Goal: Transaction & Acquisition: Purchase product/service

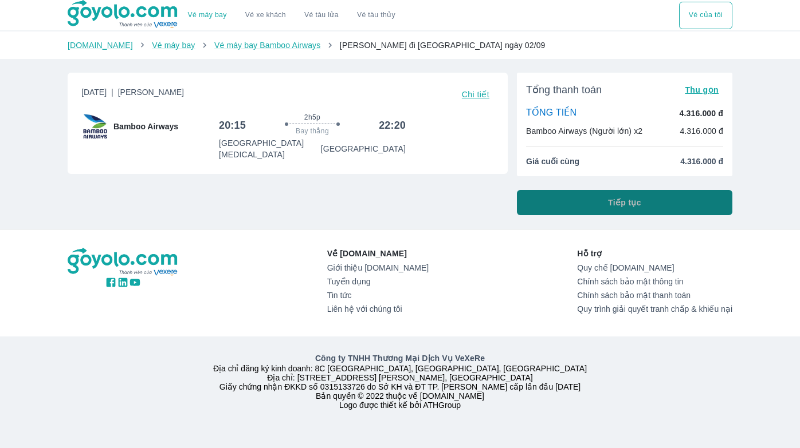
click at [640, 203] on span "Tiếp tục" at bounding box center [624, 202] width 33 height 11
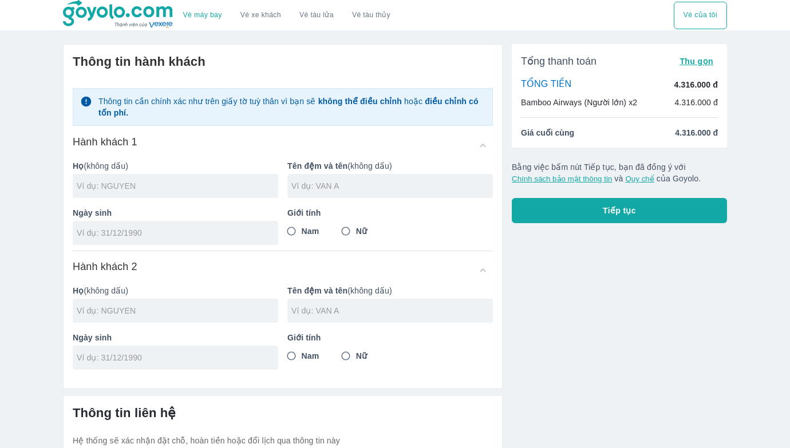
click at [149, 191] on input "text" at bounding box center [178, 185] width 202 height 11
type input "PHAM"
click at [377, 190] on input "text" at bounding box center [393, 185] width 202 height 11
type input "CAO CUONG"
click at [190, 226] on div at bounding box center [176, 233] width 206 height 24
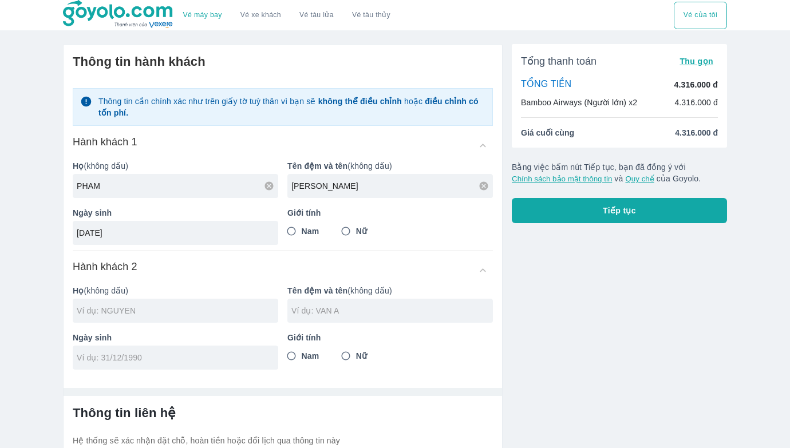
type input "30/04/1983"
click at [289, 231] on input "Nam" at bounding box center [291, 231] width 21 height 21
radio input "true"
click at [217, 309] on input "text" at bounding box center [178, 310] width 202 height 11
type input "PHAM CAO CUONG"
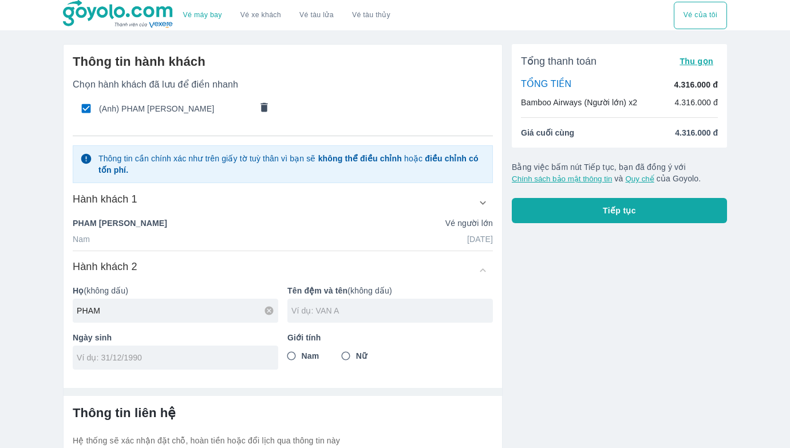
type input "PHAM"
click at [364, 313] on input "text" at bounding box center [393, 310] width 202 height 11
type input "CAO TUE MINH"
click at [353, 359] on input "Nữ" at bounding box center [346, 356] width 21 height 21
radio input "true"
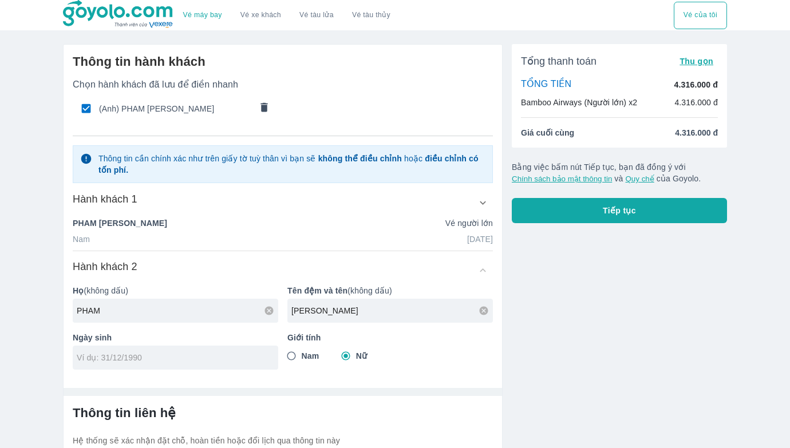
click at [229, 367] on div at bounding box center [176, 358] width 206 height 24
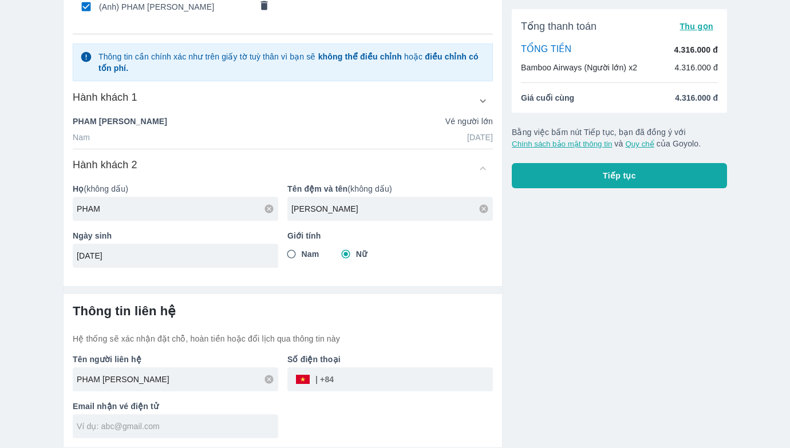
scroll to position [103, 0]
type input "08/07/2011"
click at [346, 381] on input "tel" at bounding box center [413, 379] width 159 height 27
type input "PHAM"
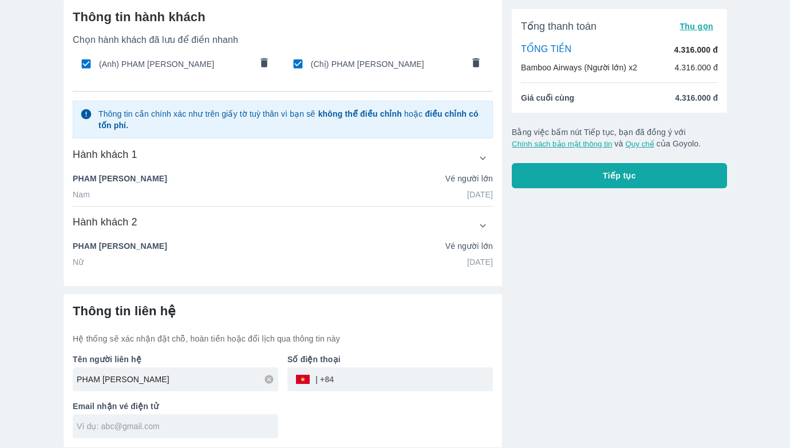
scroll to position [45, 0]
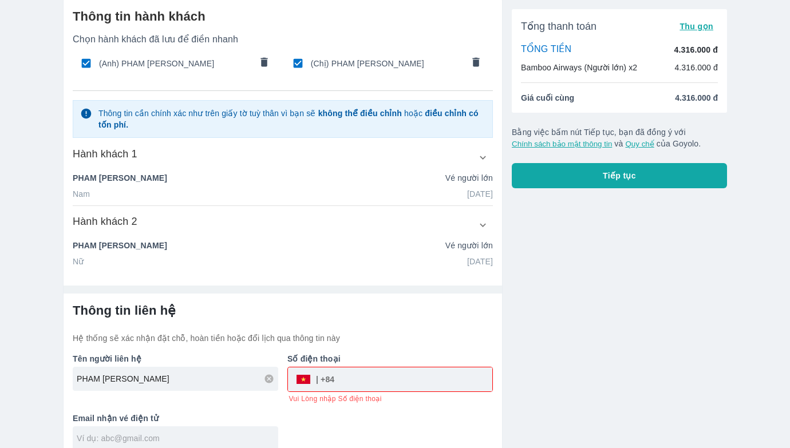
click at [225, 431] on div at bounding box center [176, 439] width 206 height 24
click at [406, 374] on input "tel" at bounding box center [413, 379] width 158 height 27
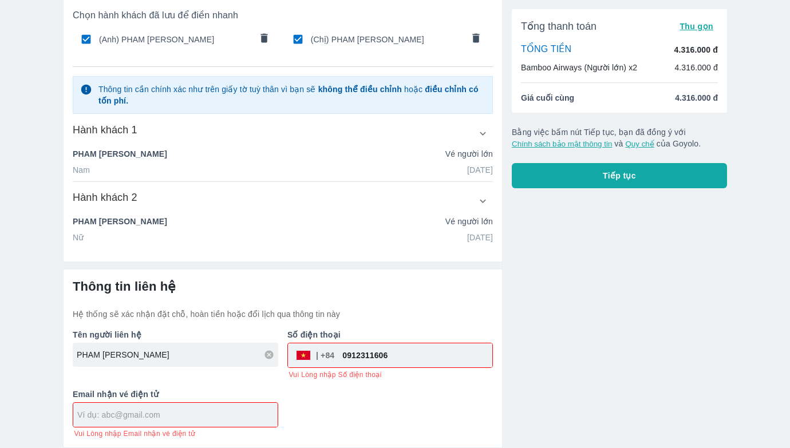
type input "0912311606"
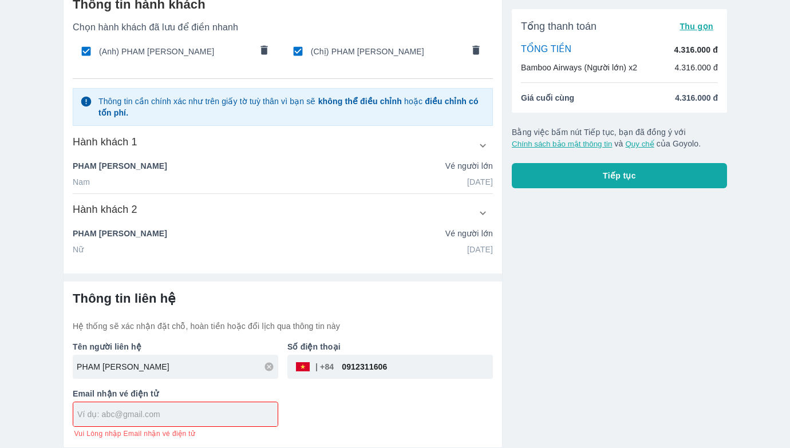
click at [243, 406] on div at bounding box center [175, 415] width 204 height 24
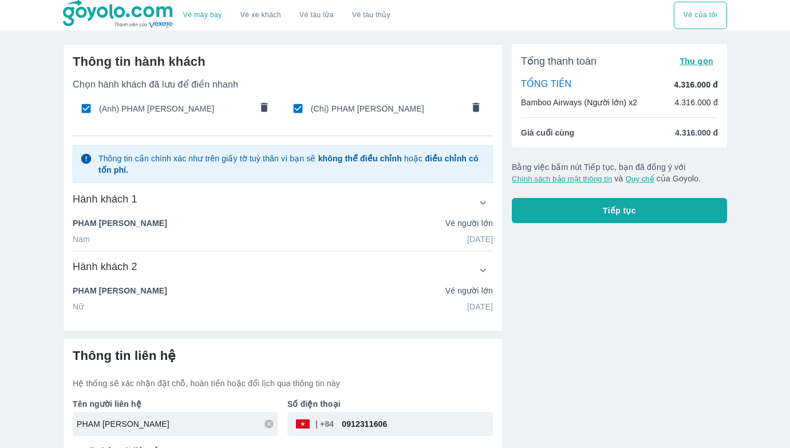
type input "mytthom@gmail.com"
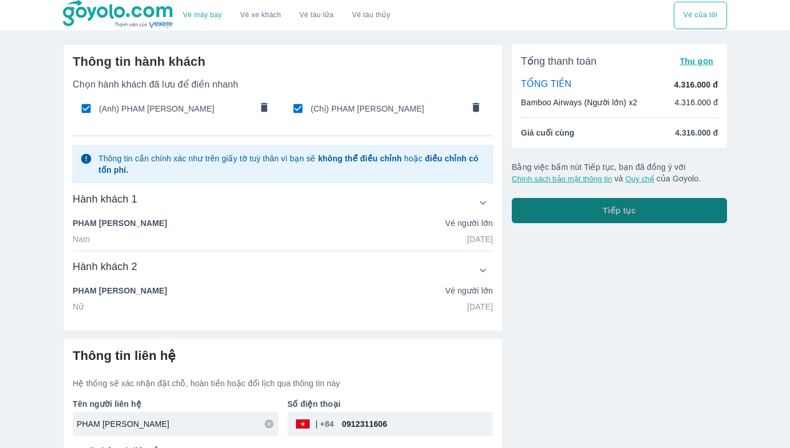
click at [570, 206] on button "Tiếp tục" at bounding box center [619, 210] width 215 height 25
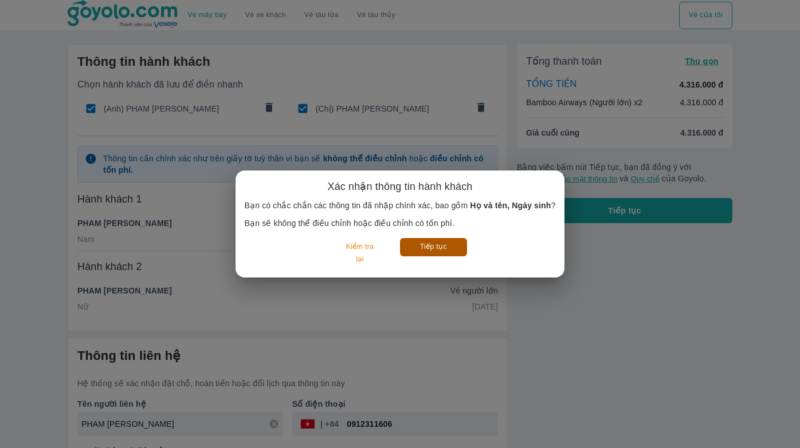
click at [416, 247] on button "Tiếp tục" at bounding box center [433, 247] width 67 height 18
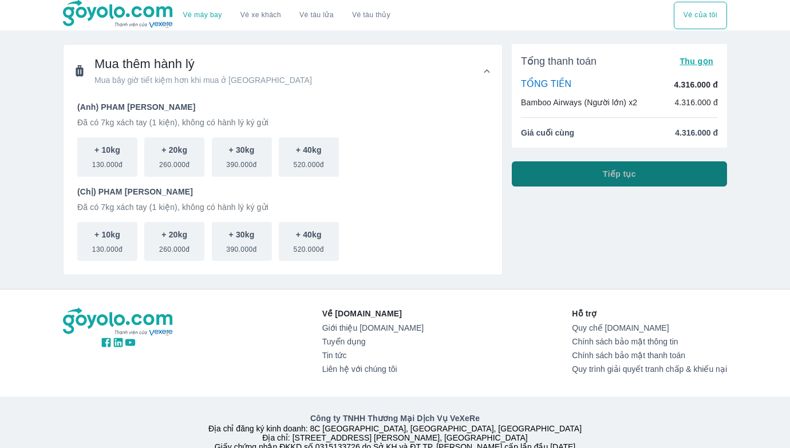
click at [577, 178] on button "Tiếp tục" at bounding box center [619, 174] width 215 height 25
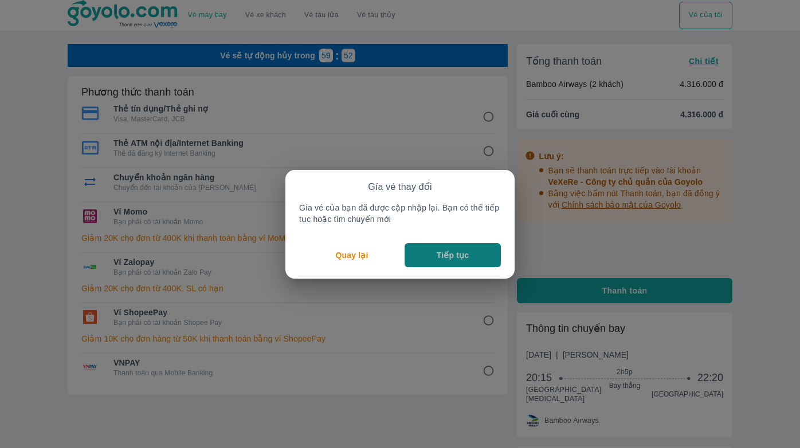
click at [439, 260] on p "Tiếp tục" at bounding box center [452, 255] width 32 height 11
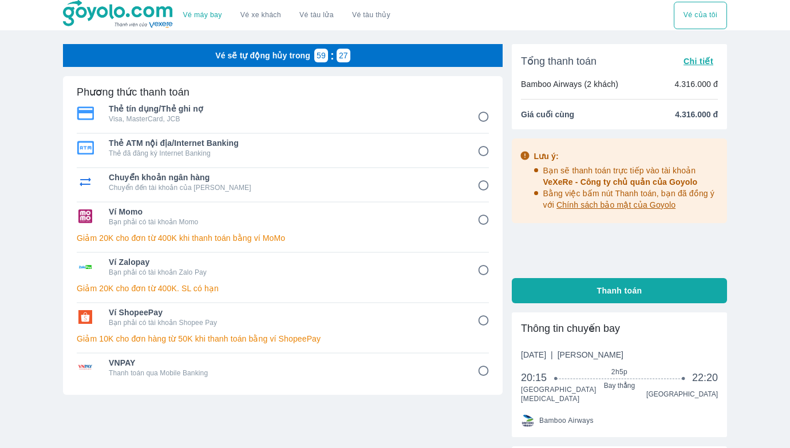
click at [483, 219] on input "4" at bounding box center [484, 220] width 22 height 22
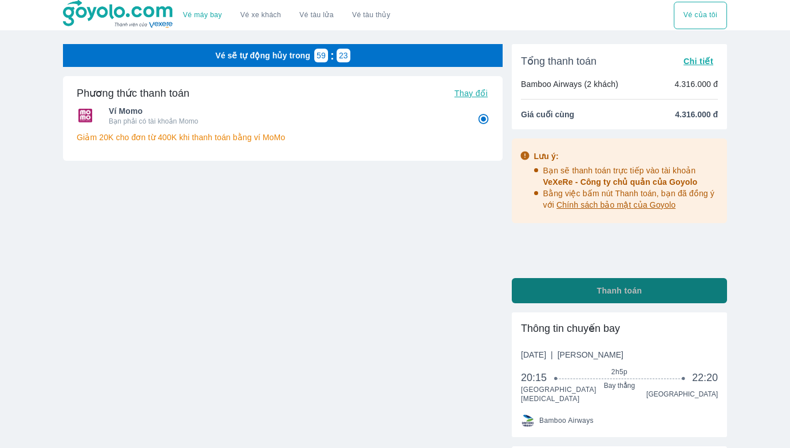
click at [550, 295] on button "Thanh toán" at bounding box center [619, 290] width 215 height 25
radio input "true"
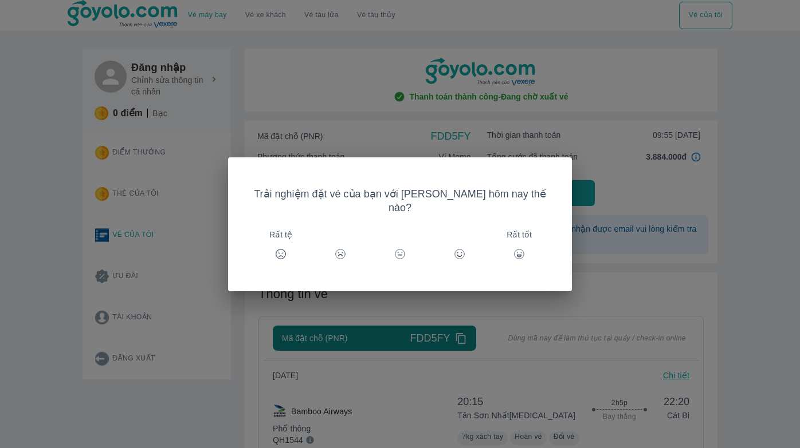
click at [455, 250] on icon at bounding box center [459, 254] width 11 height 11
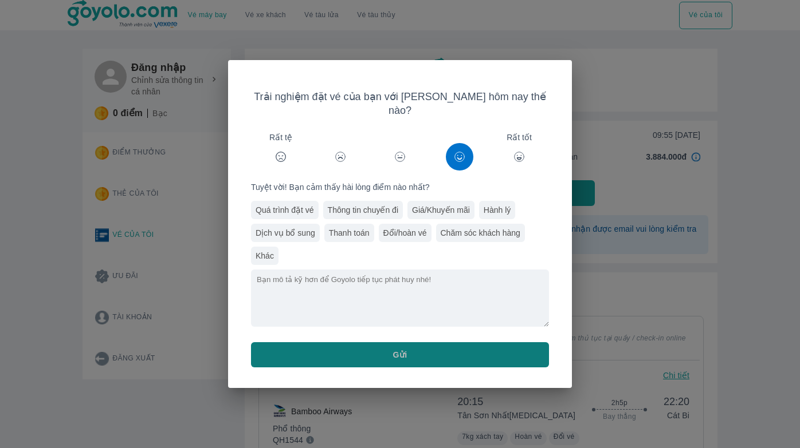
click at [460, 347] on button "Gửi" at bounding box center [400, 355] width 298 height 25
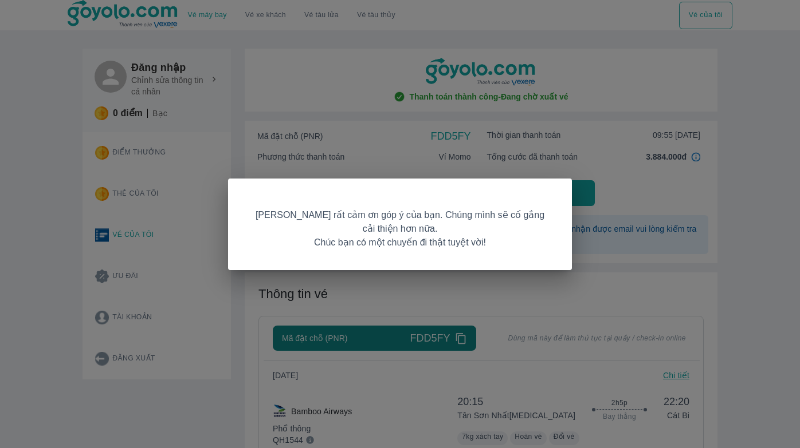
click at [499, 292] on div "[PERSON_NAME] rất cảm ơn góp ý của bạn. Chúng mình sẽ cố gắng cải thiện hơn nữa…" at bounding box center [400, 224] width 800 height 448
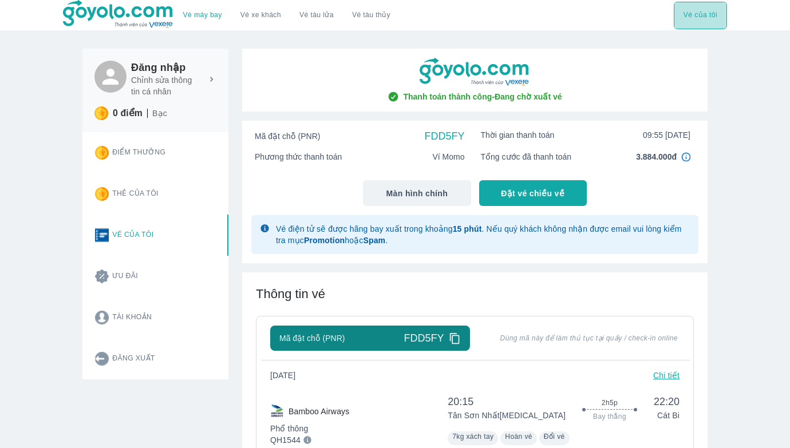
click at [698, 17] on button "Vé của tôi" at bounding box center [700, 15] width 53 height 27
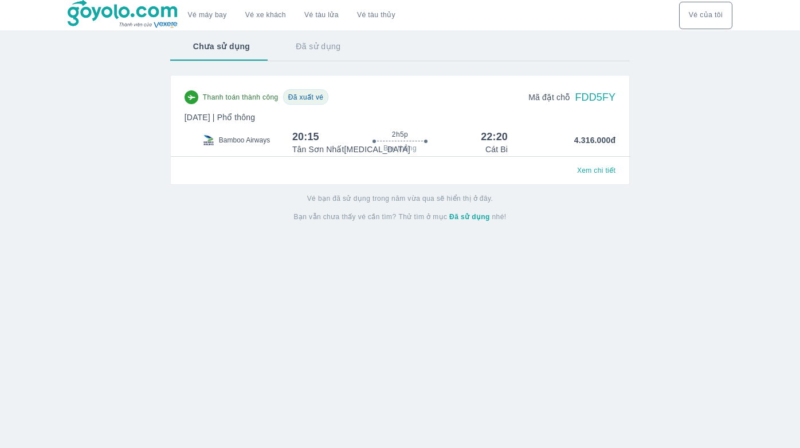
click at [304, 92] on div "Đã xuất vé" at bounding box center [306, 96] width 46 height 15
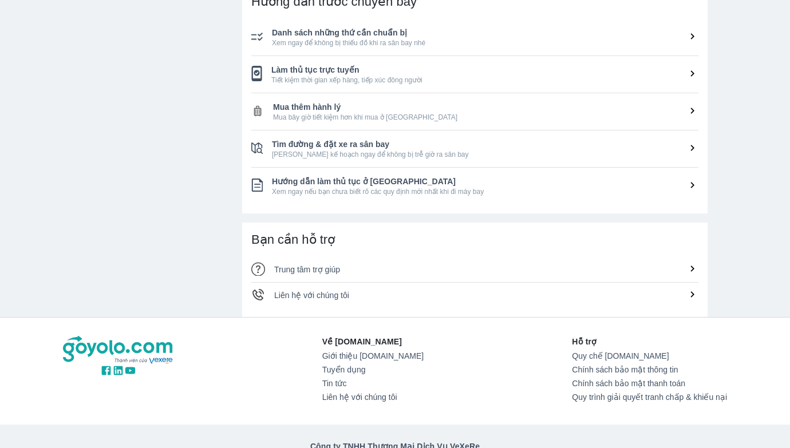
scroll to position [515, 0]
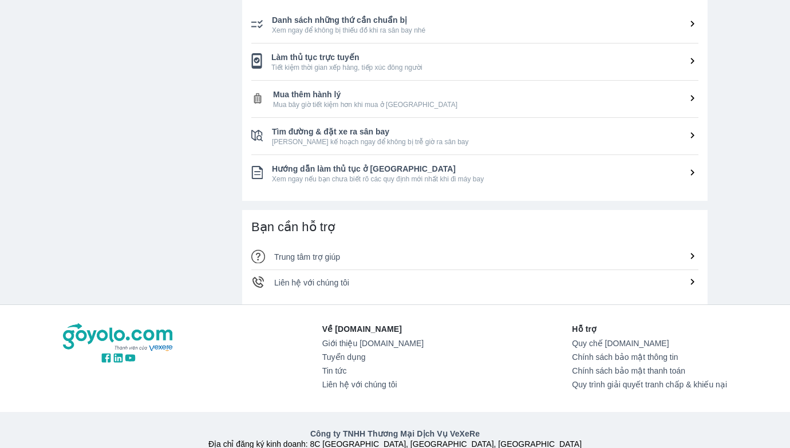
click at [305, 287] on span "Liên hệ với chúng tôi" at bounding box center [311, 282] width 75 height 9
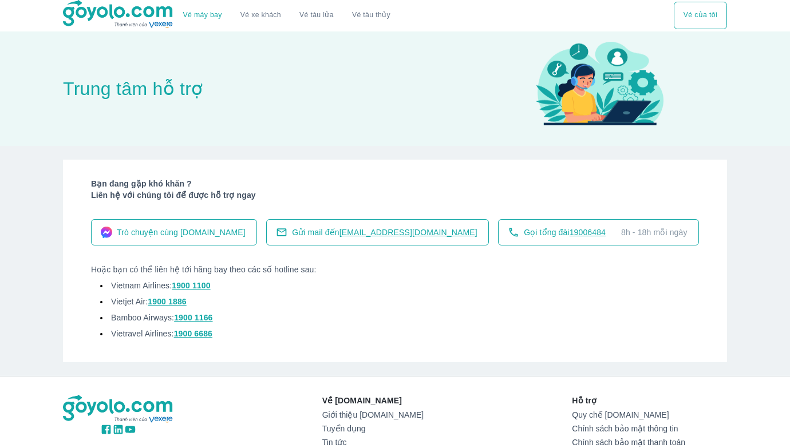
click at [208, 237] on span "Trò chuyện cùng Goyolo.com" at bounding box center [181, 232] width 129 height 11
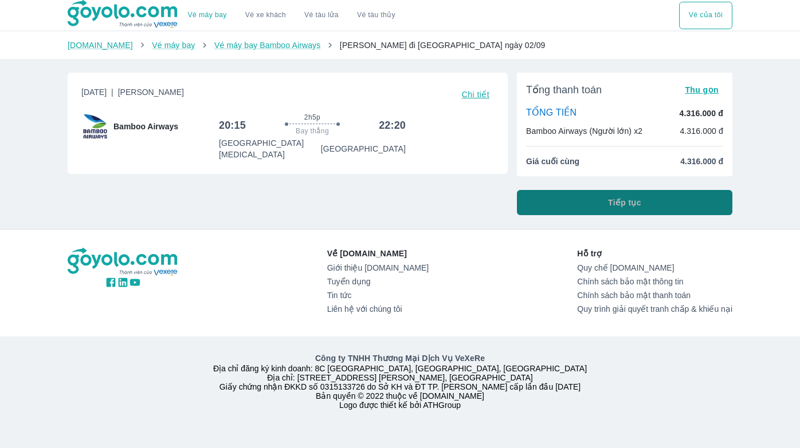
click at [631, 207] on span "Tiếp tục" at bounding box center [624, 202] width 33 height 11
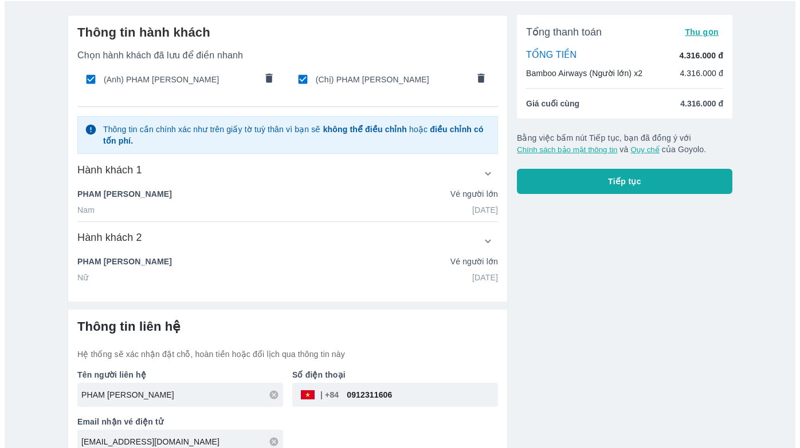
scroll to position [45, 0]
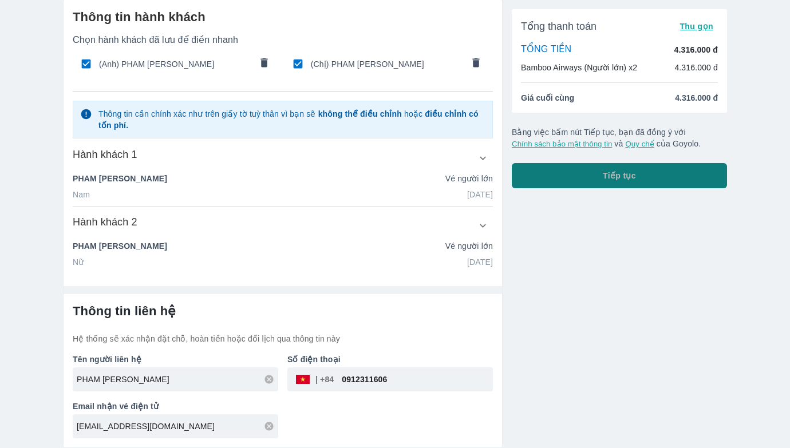
click at [633, 170] on button "Tiếp tục" at bounding box center [619, 175] width 215 height 25
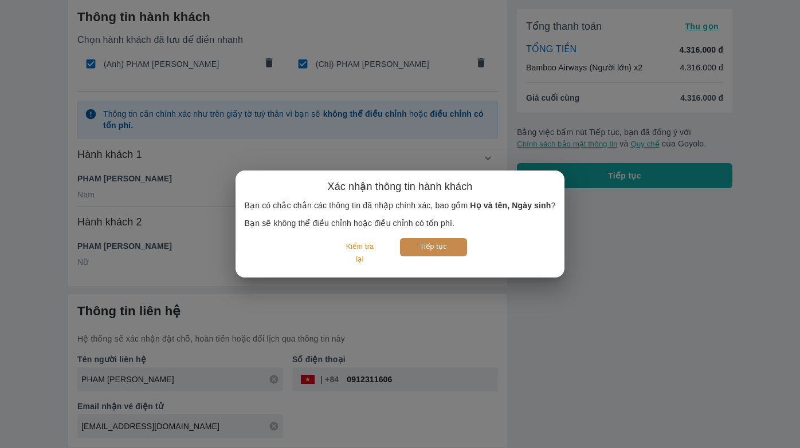
click at [443, 243] on button "Tiếp tục" at bounding box center [433, 247] width 67 height 18
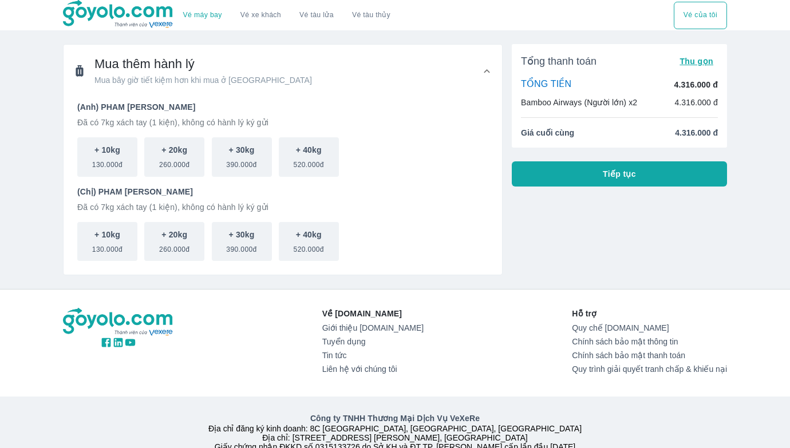
click at [596, 169] on button "Tiếp tục" at bounding box center [619, 174] width 215 height 25
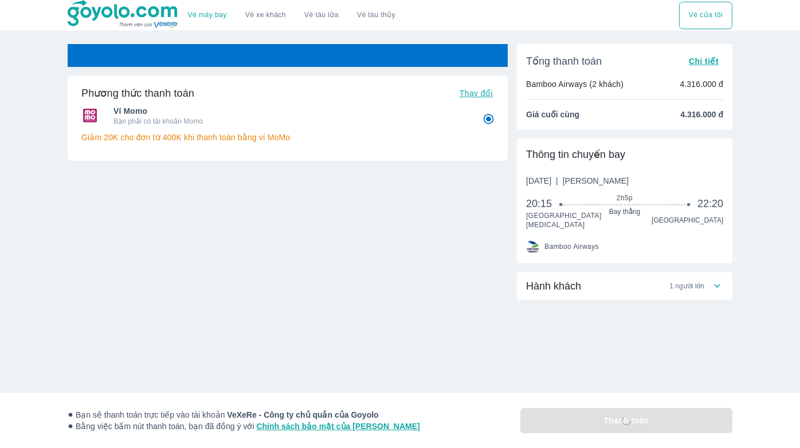
radio input "false"
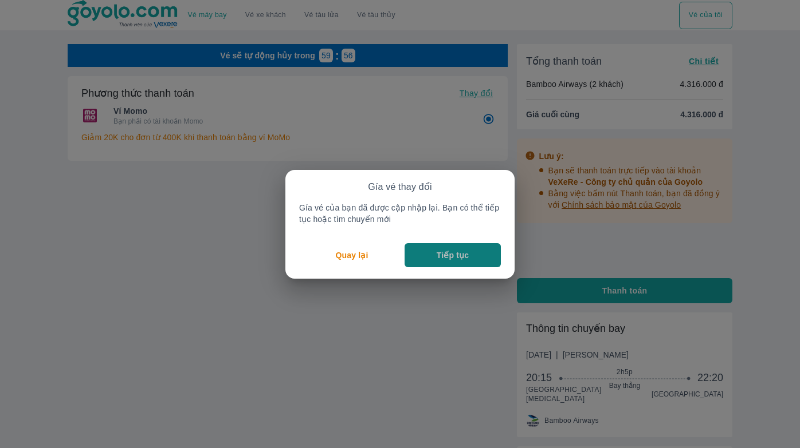
click at [482, 263] on button "Tiếp tục" at bounding box center [452, 255] width 96 height 24
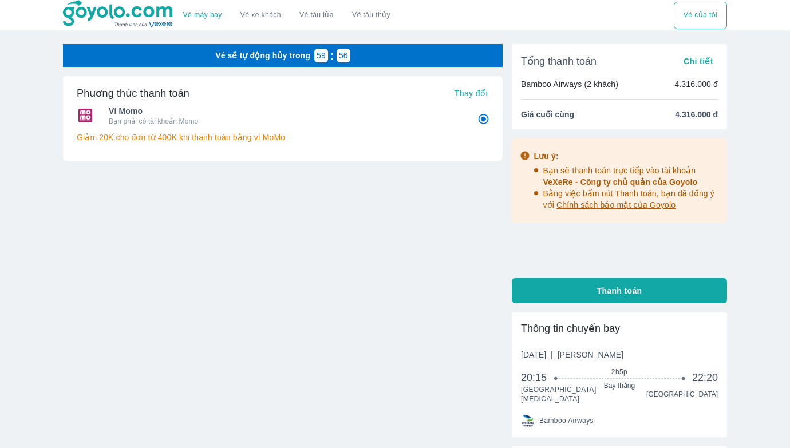
click at [600, 292] on span "Thanh toán" at bounding box center [619, 290] width 45 height 11
radio input "false"
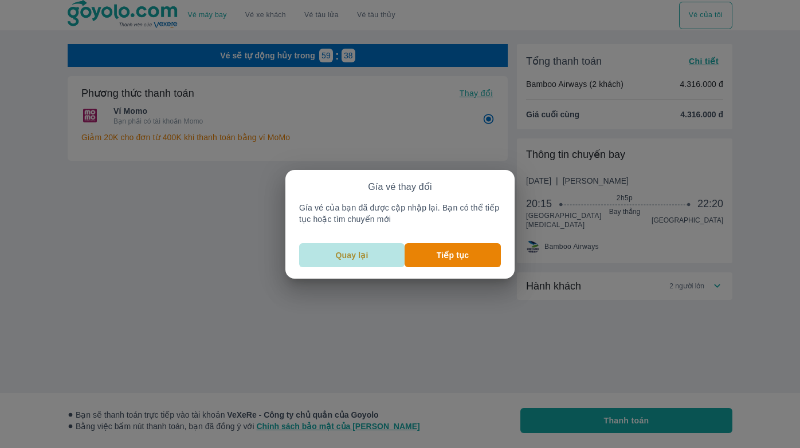
click at [361, 252] on p "Quay lại" at bounding box center [352, 255] width 33 height 11
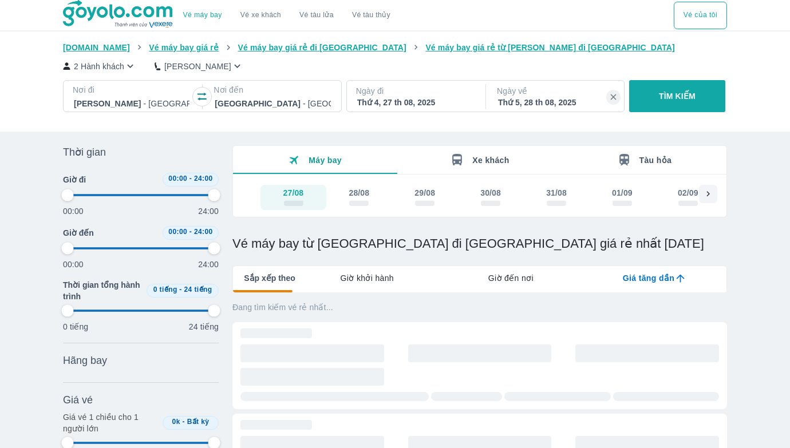
type input "97.9166666666667"
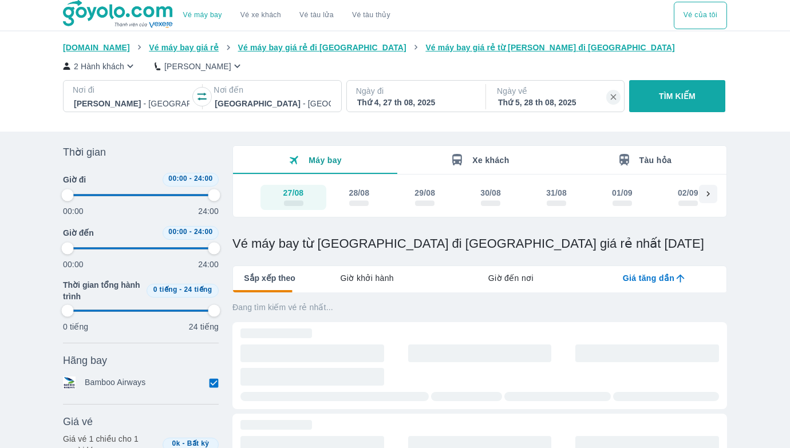
type input "97.9166666666667"
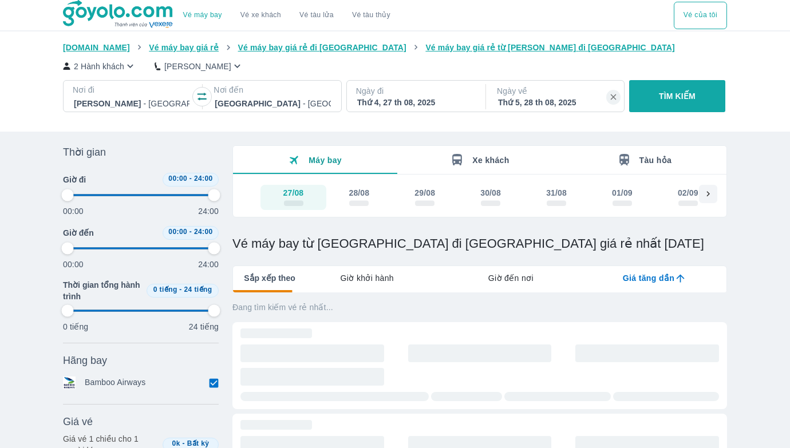
type input "97.9166666666667"
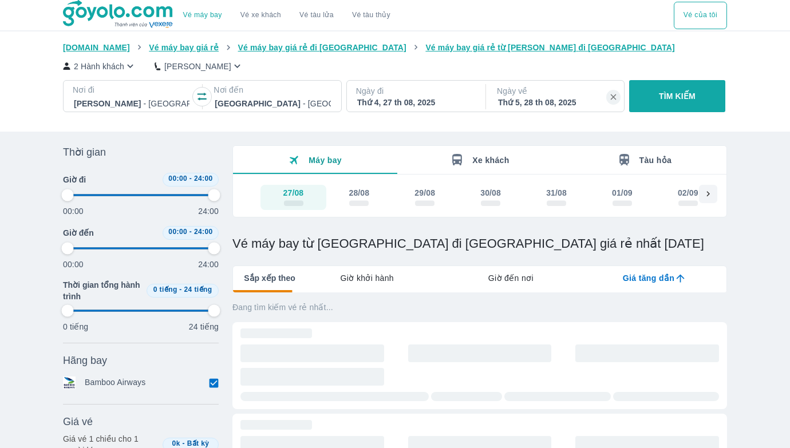
type input "97.9166666666667"
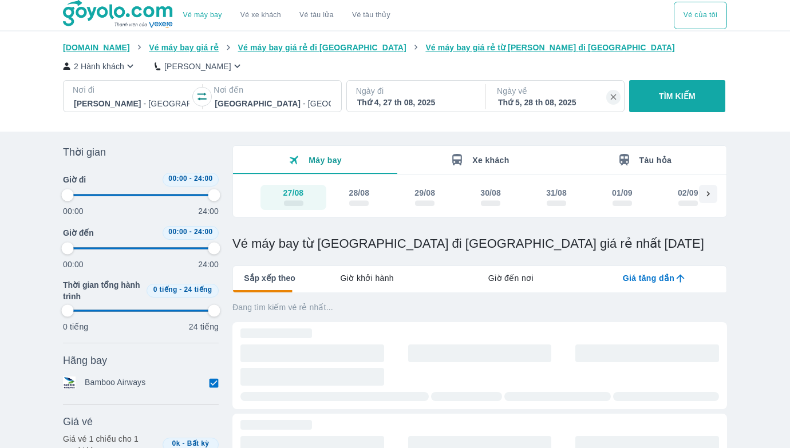
type input "97.9166666666667"
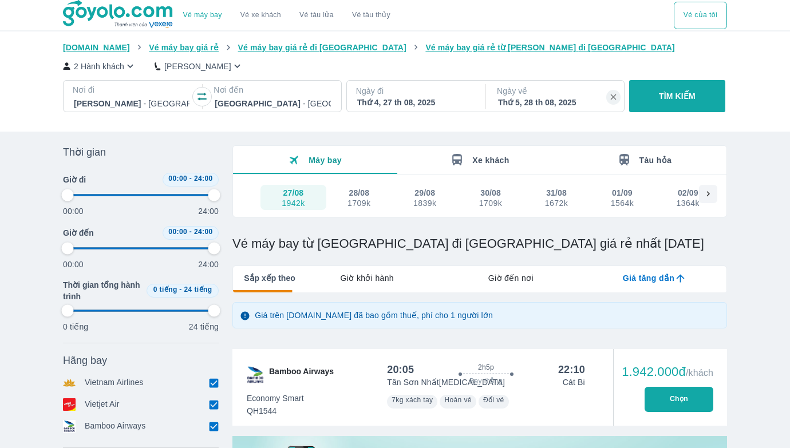
type input "97.9166666666667"
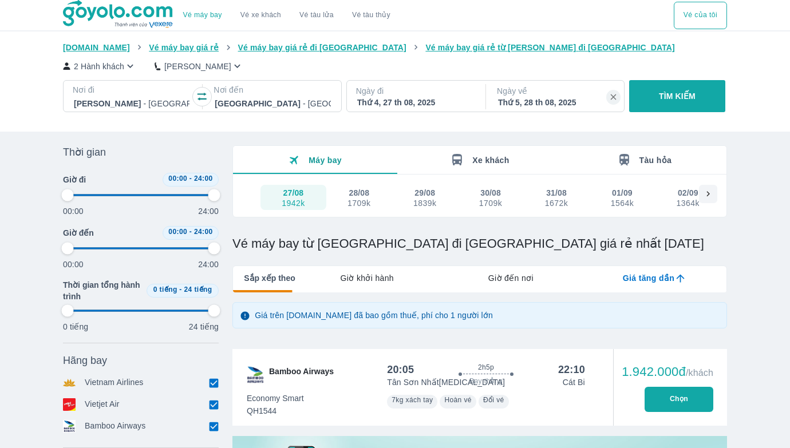
type input "97.9166666666667"
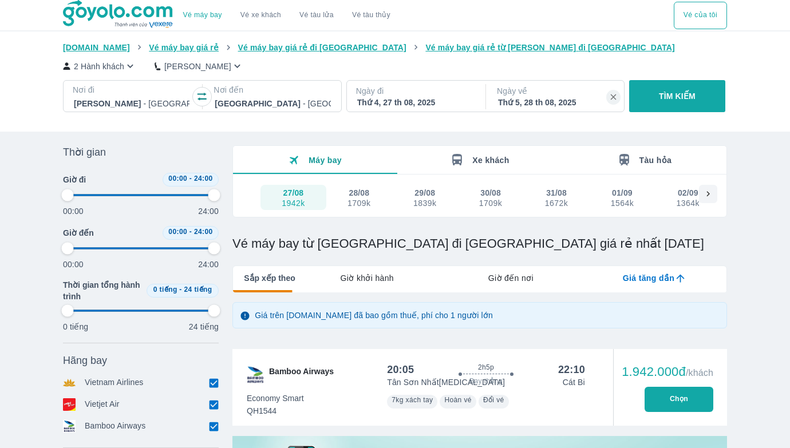
type input "97.9166666666667"
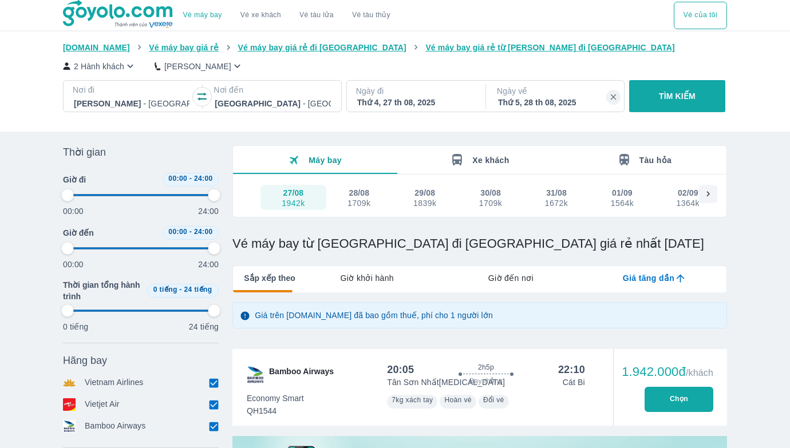
type input "97.9166666666667"
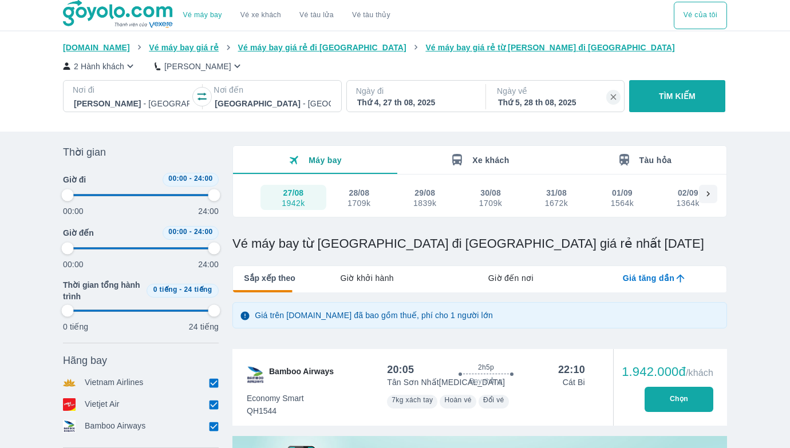
type input "97.9166666666667"
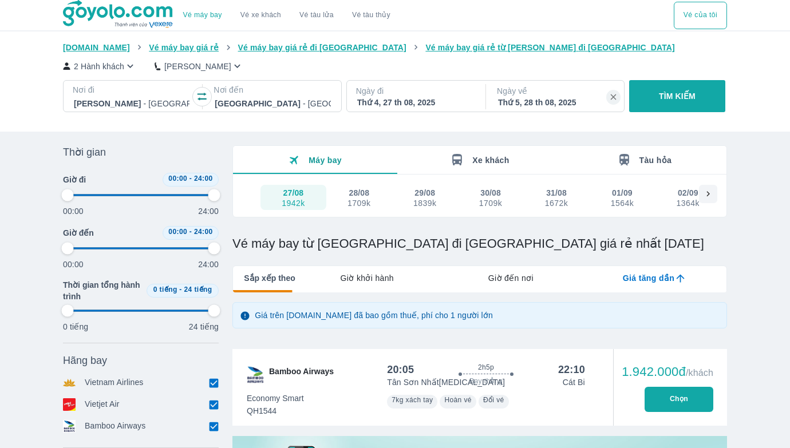
type input "97.9166666666667"
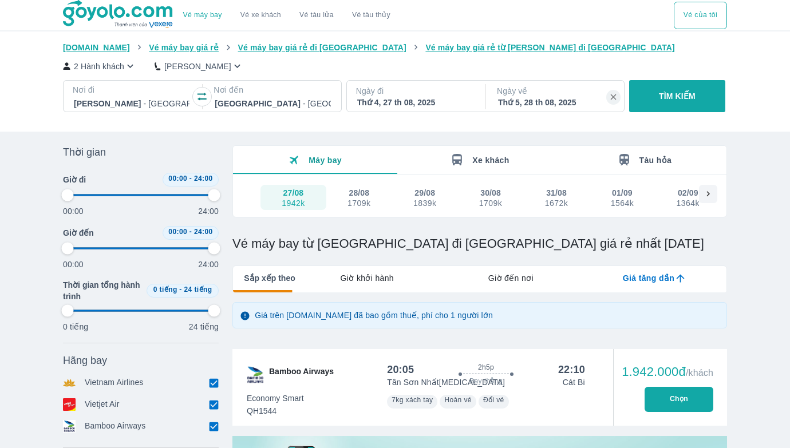
type input "97.9166666666667"
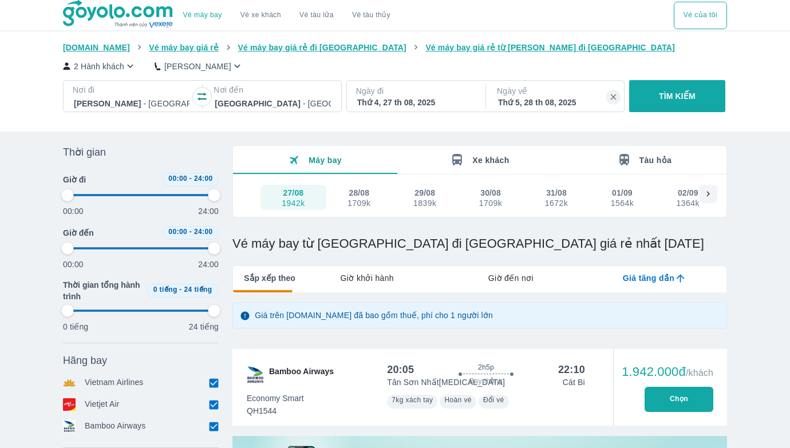
type input "97.9166666666667"
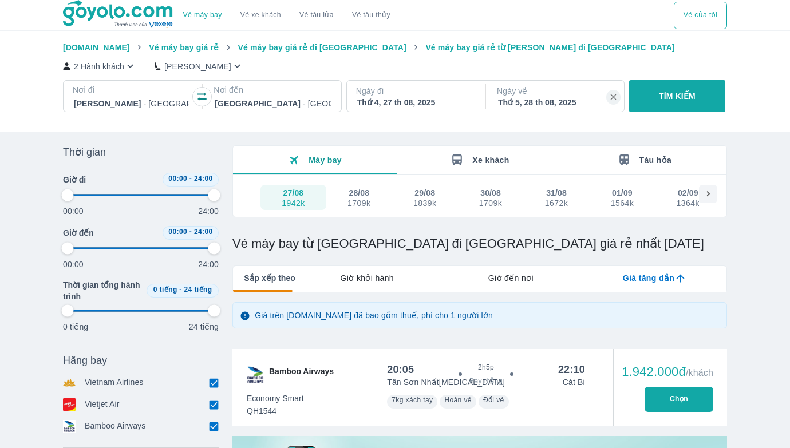
type input "97.9166666666667"
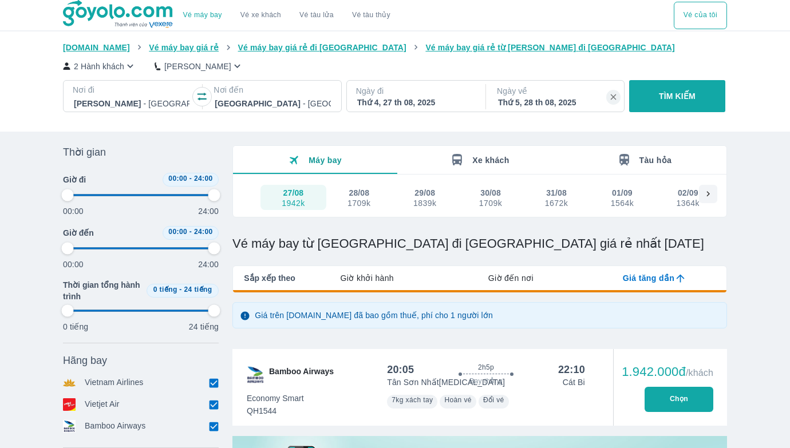
type input "97.9166666666667"
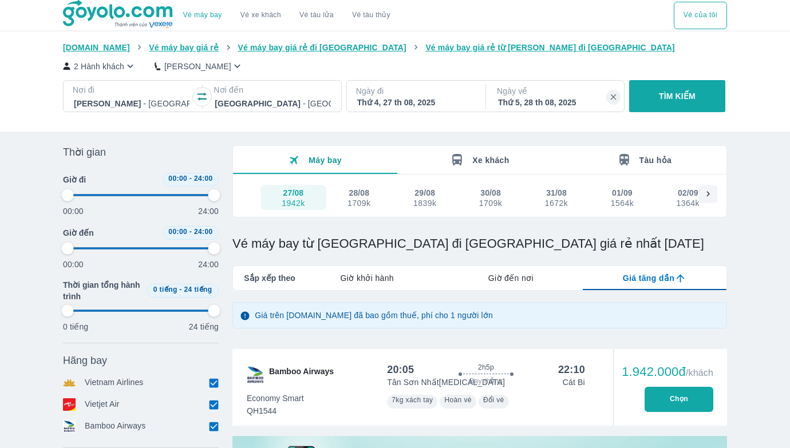
type input "97.9166666666667"
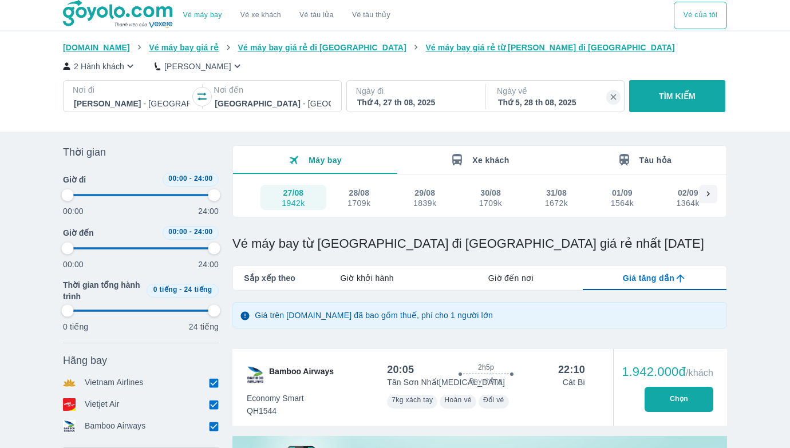
type input "97.9166666666667"
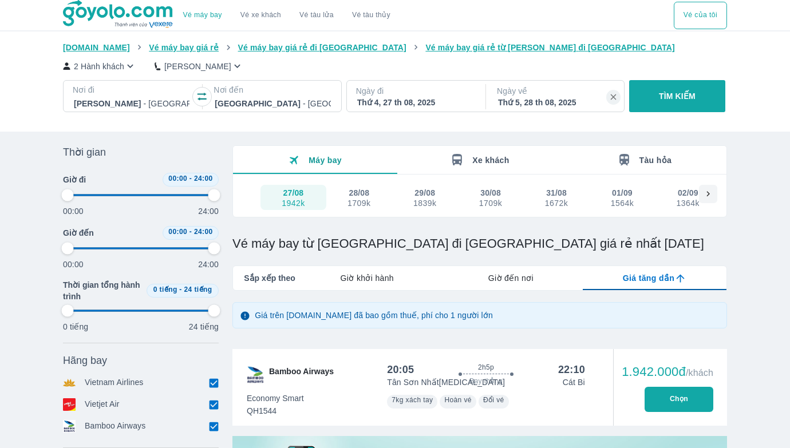
type input "97.9166666666667"
